Goal: Information Seeking & Learning: Learn about a topic

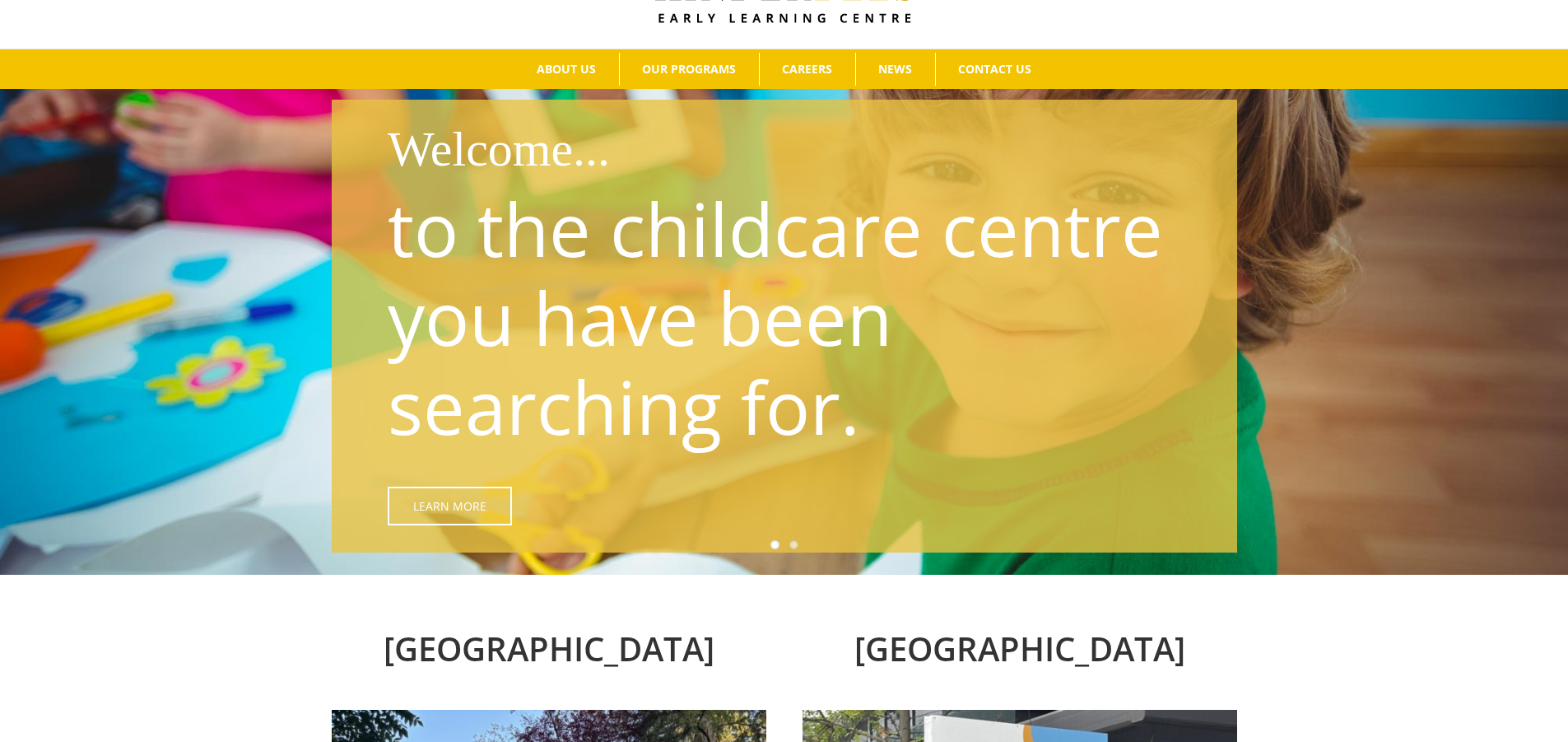
scroll to position [164, 0]
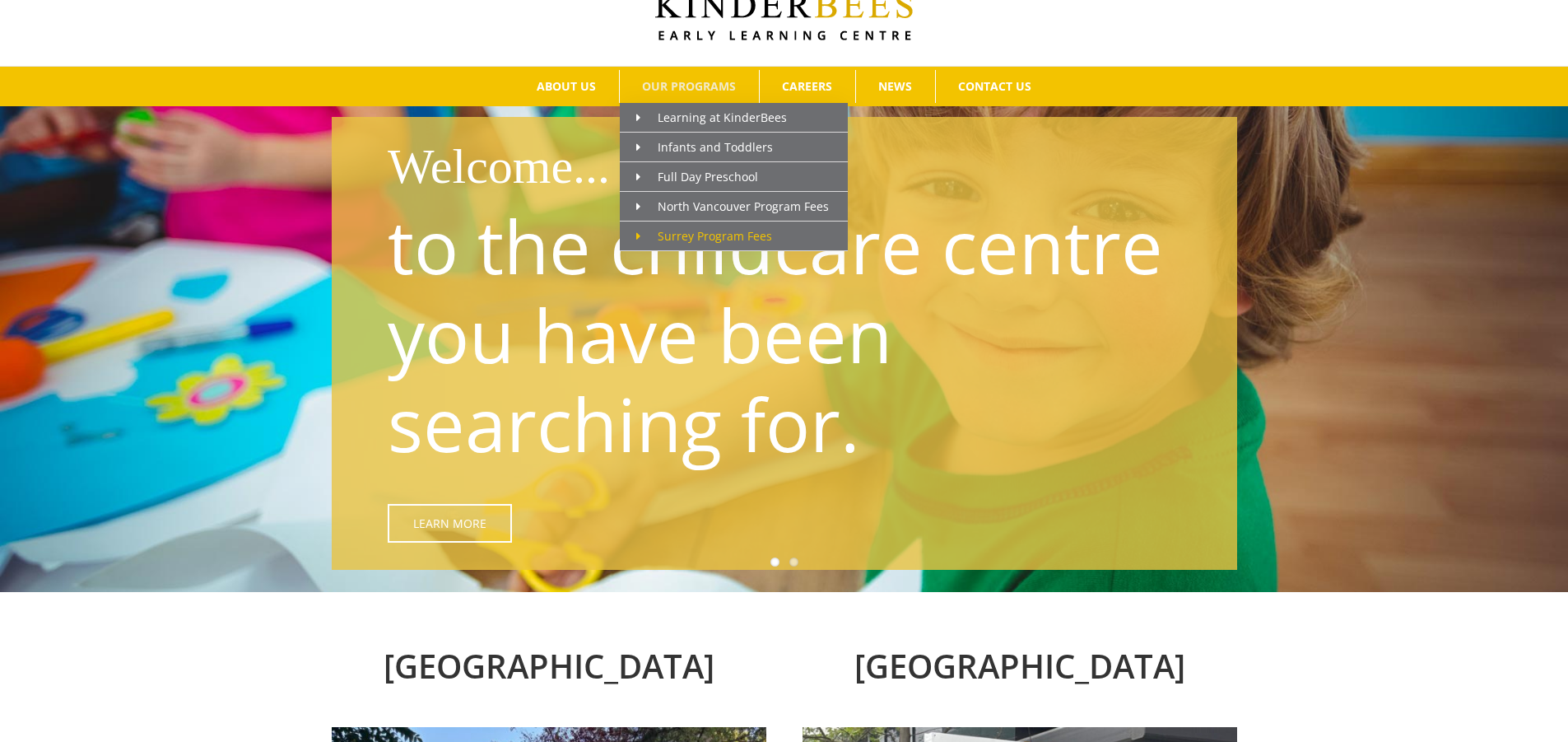
click at [688, 237] on span "Surrey Program Fees" at bounding box center [704, 235] width 136 height 16
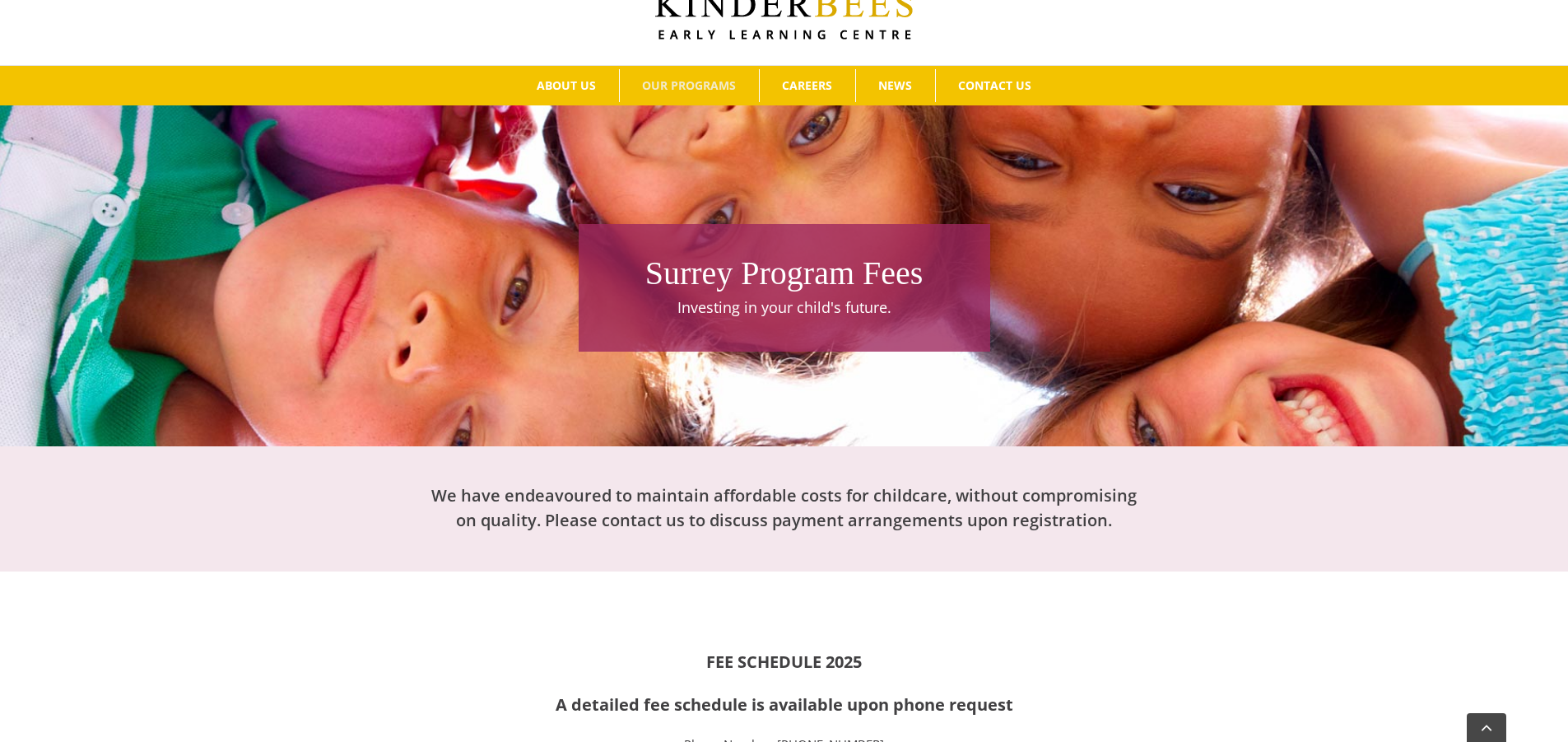
scroll to position [164, 0]
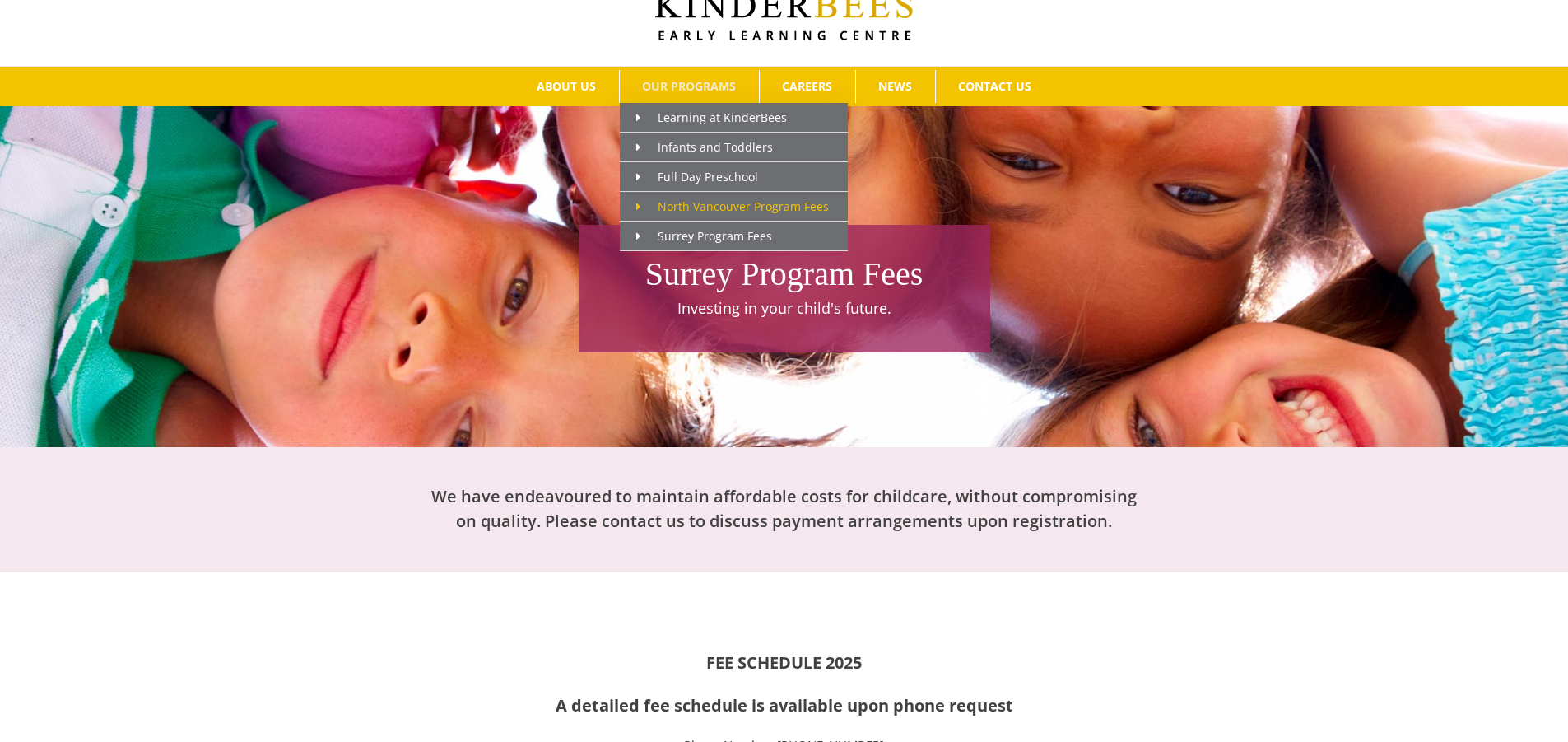
click at [717, 204] on span "North Vancouver Program Fees" at bounding box center [732, 205] width 192 height 16
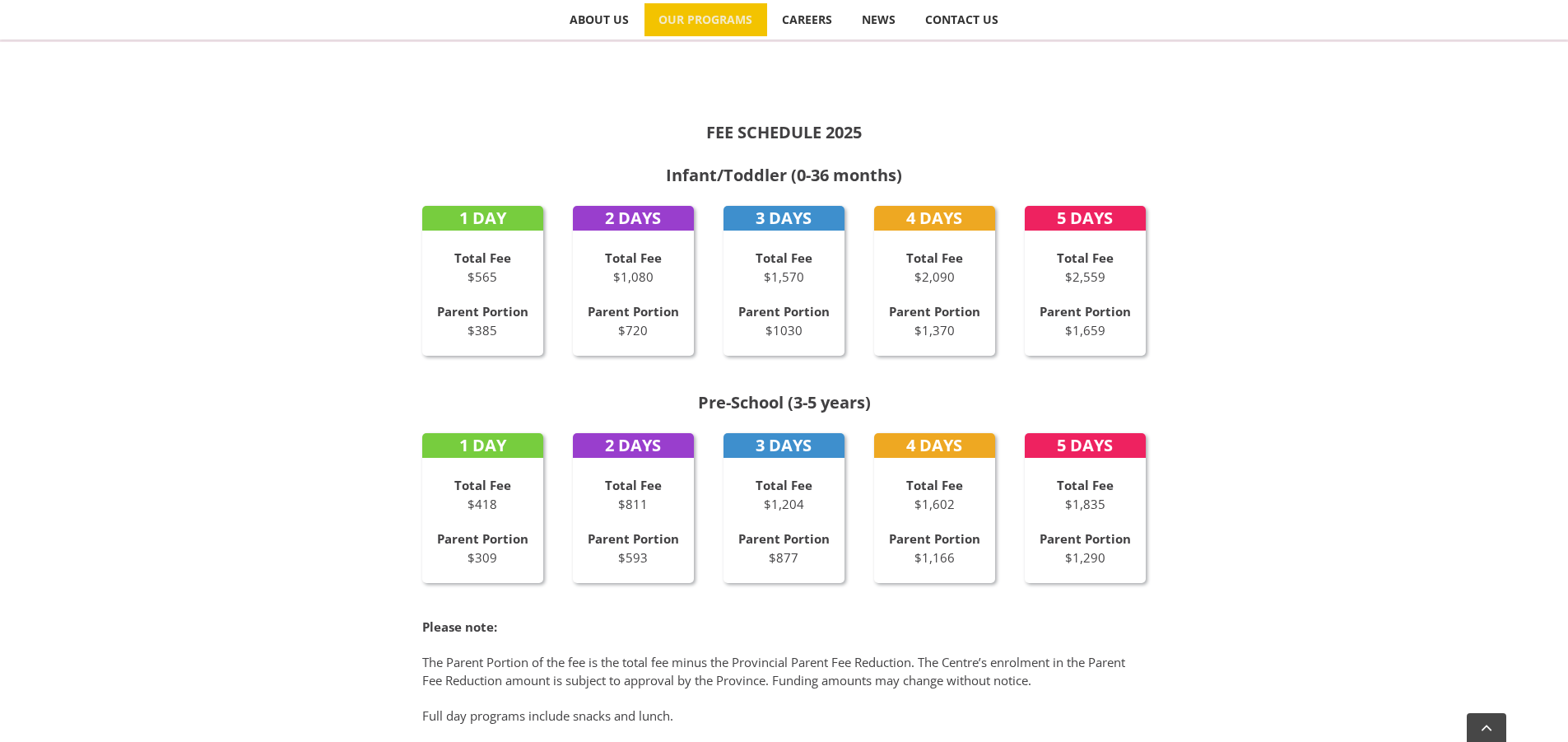
scroll to position [82, 0]
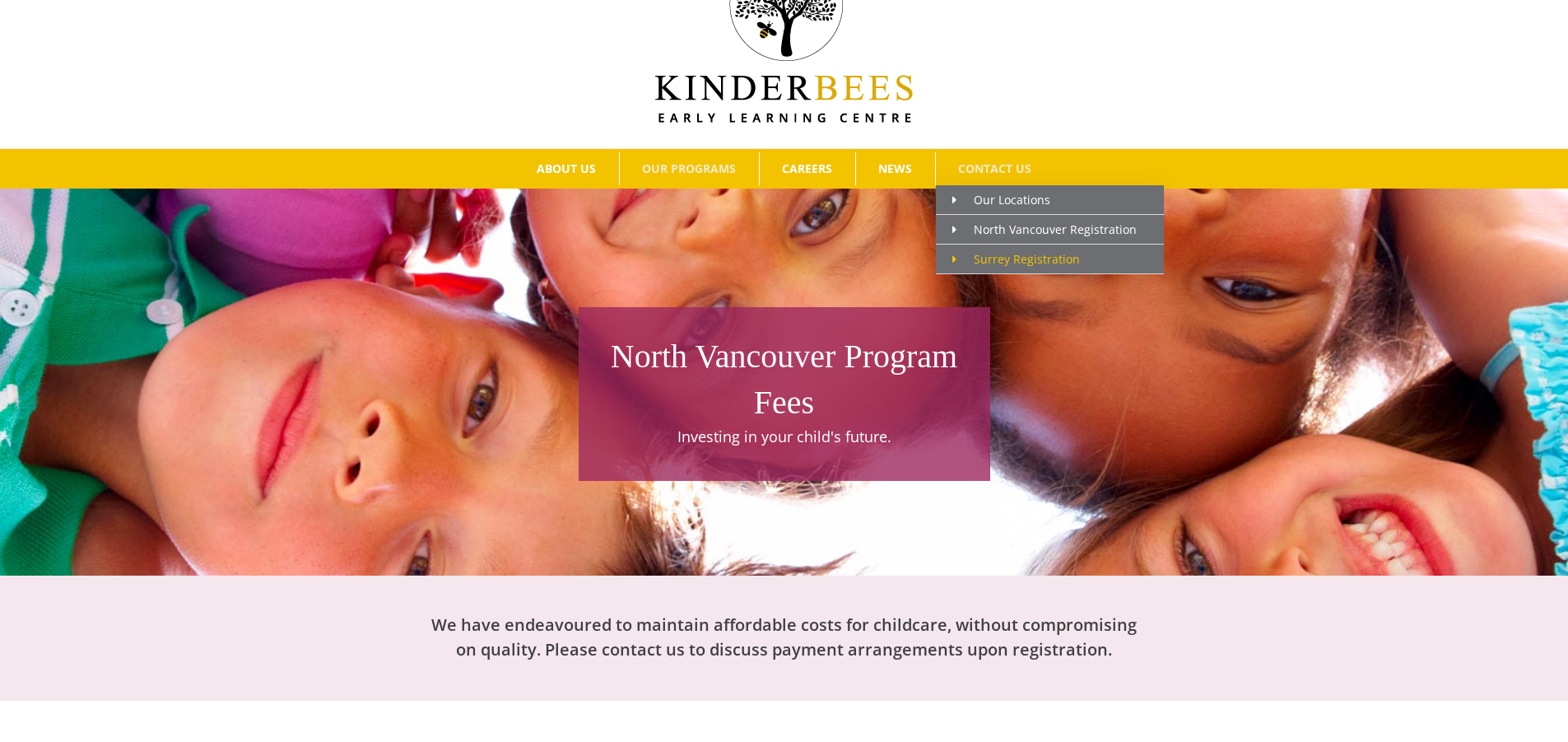
click at [1038, 265] on span "Surrey Registration" at bounding box center [1016, 258] width 128 height 16
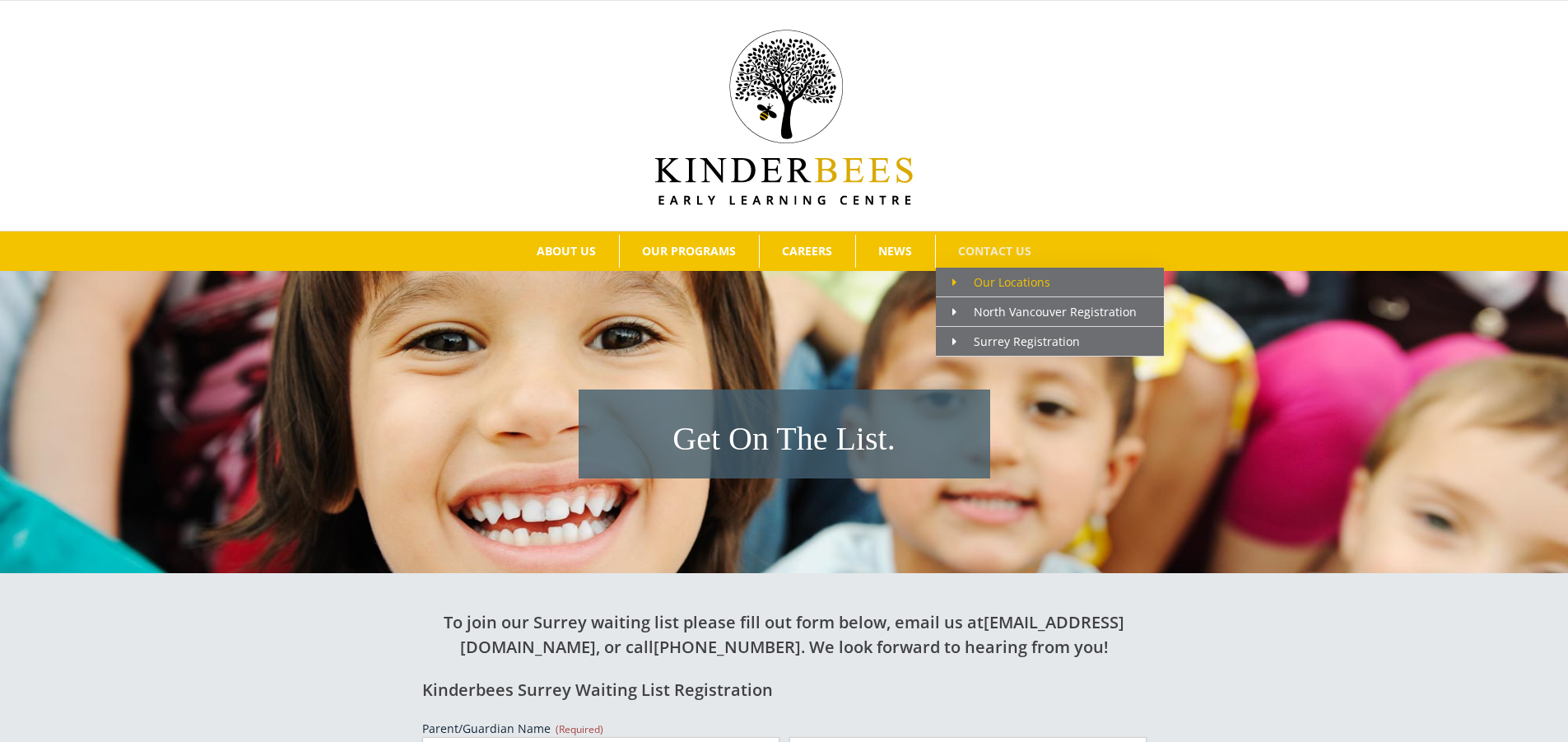
click at [997, 281] on span "Our Locations" at bounding box center [1001, 282] width 98 height 16
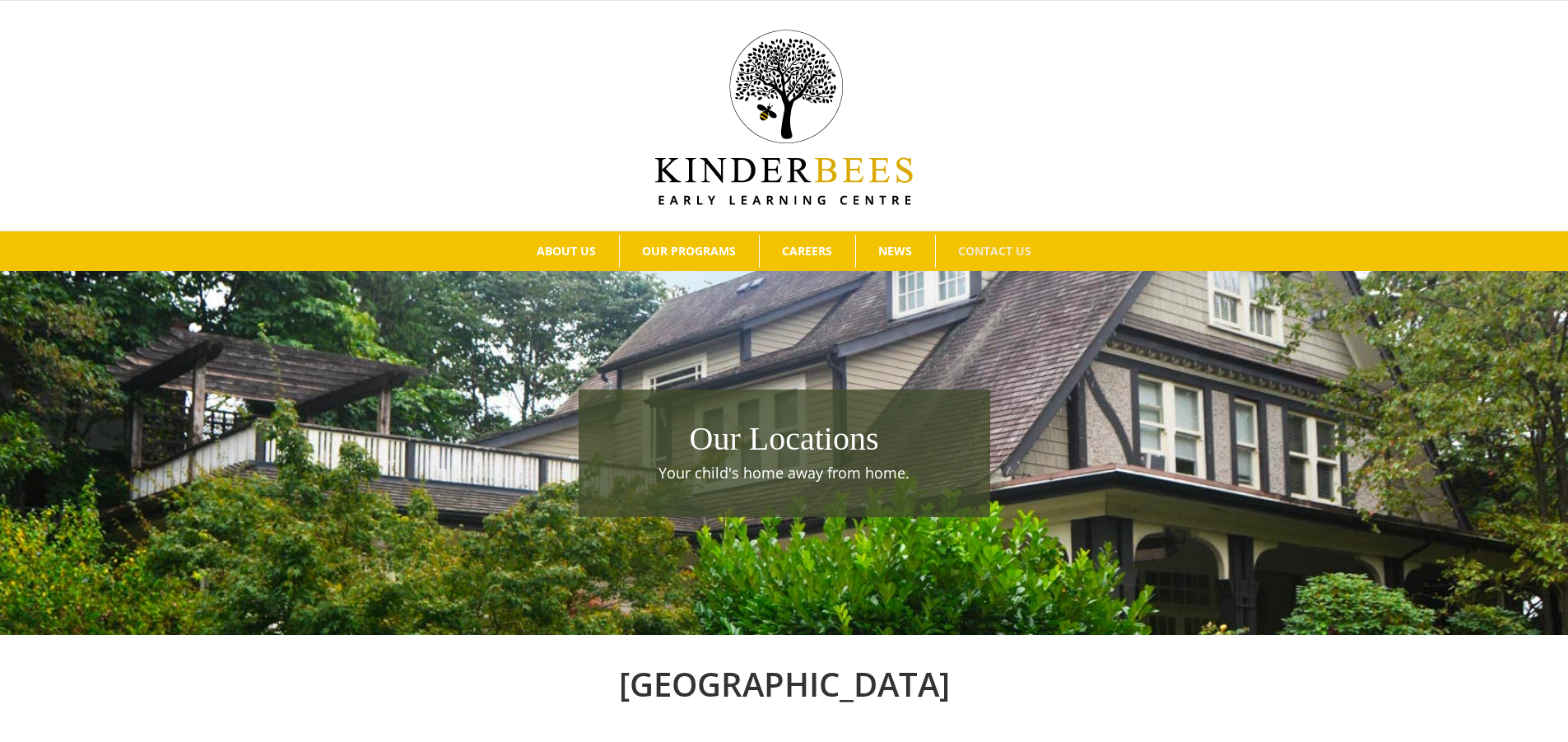
click at [760, 129] on img at bounding box center [784, 117] width 257 height 175
